Goal: Entertainment & Leisure: Consume media (video, audio)

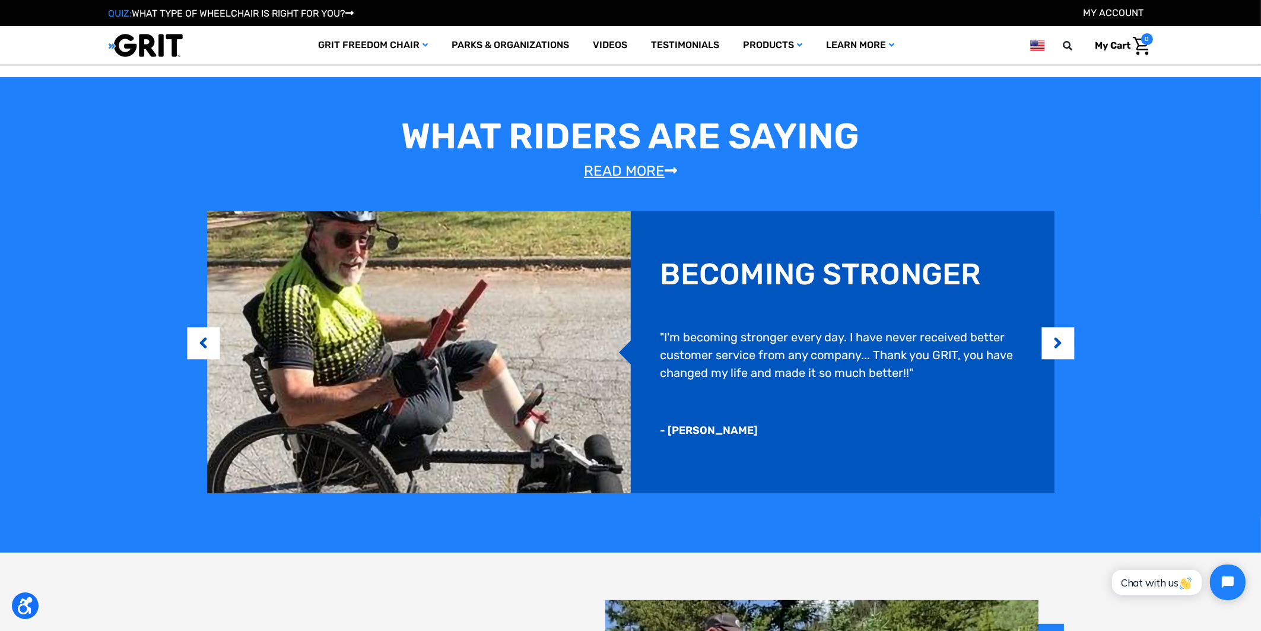
scroll to position [1008, 0]
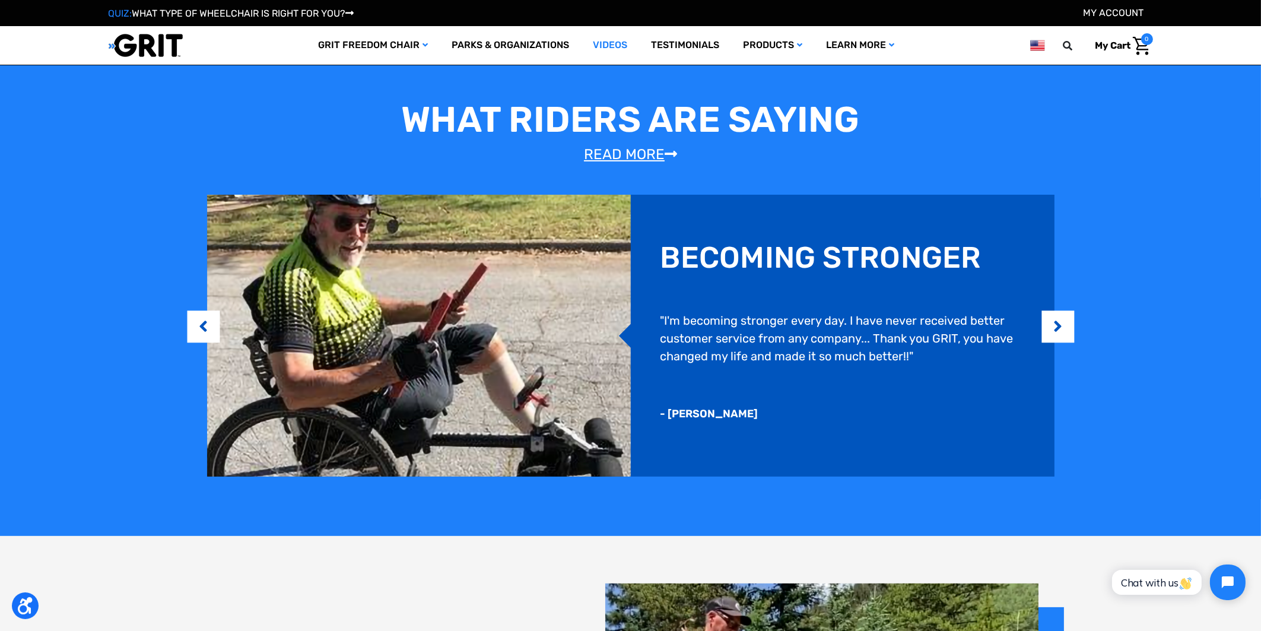
click at [609, 44] on link "Videos" at bounding box center [610, 45] width 58 height 39
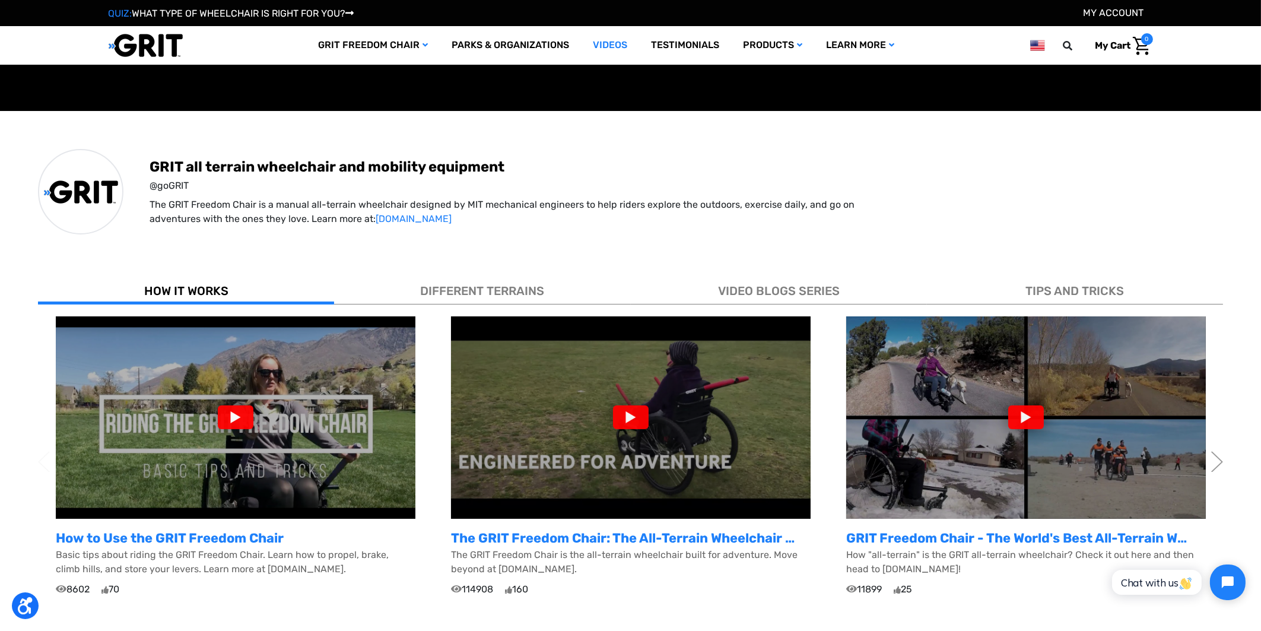
scroll to position [178, 0]
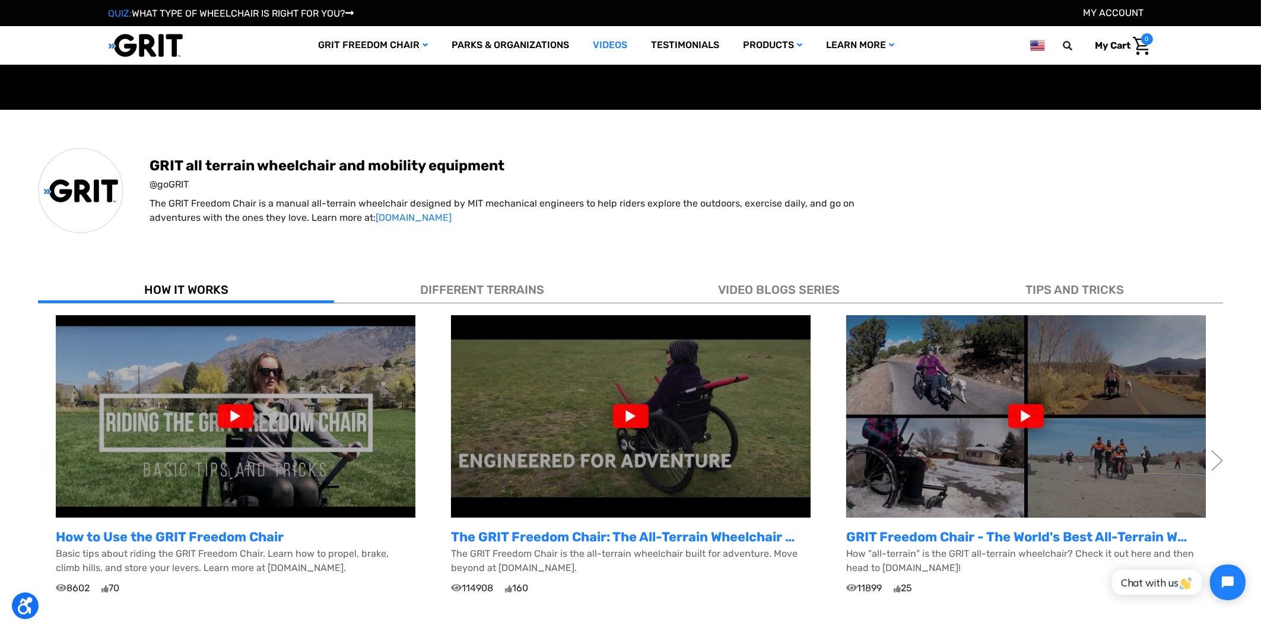
click at [246, 419] on div at bounding box center [236, 416] width 36 height 24
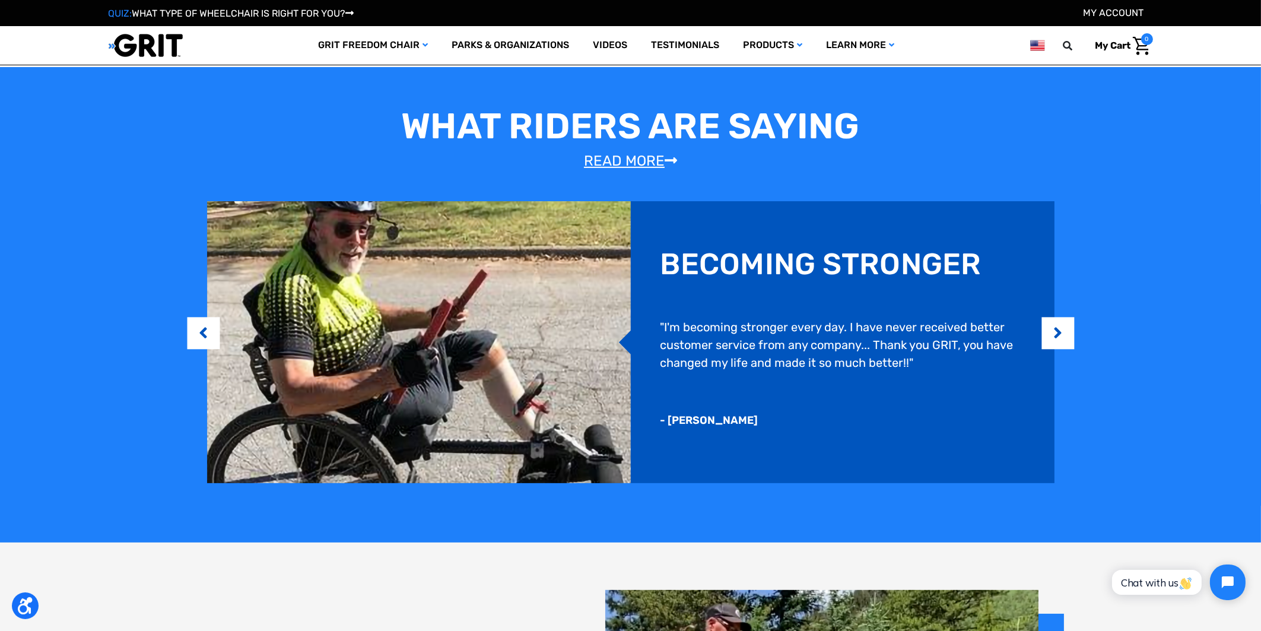
scroll to position [1008, 0]
